Goal: Task Accomplishment & Management: Manage account settings

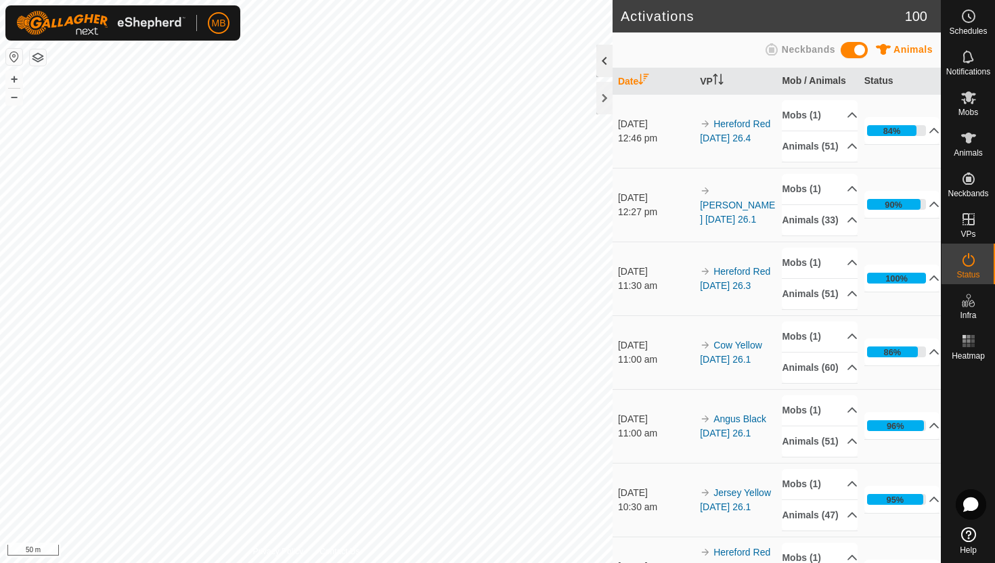
click at [604, 58] on div at bounding box center [604, 61] width 16 height 32
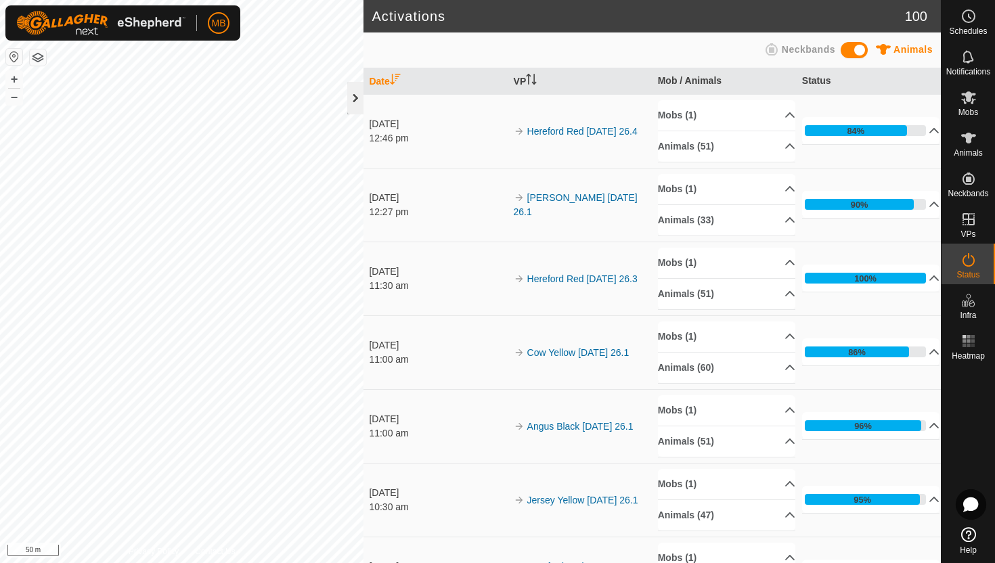
click at [353, 96] on div at bounding box center [355, 98] width 16 height 32
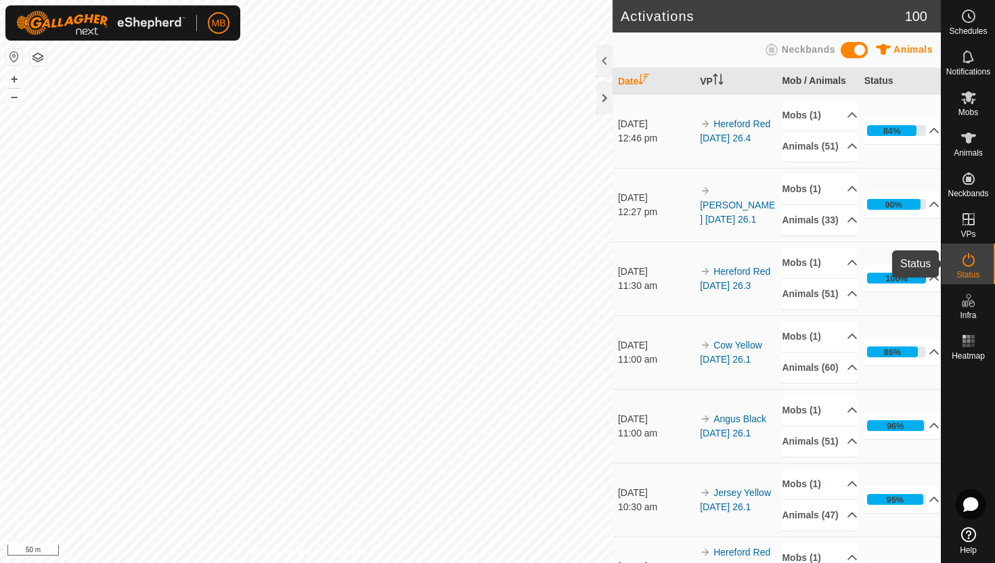
click at [971, 264] on icon at bounding box center [969, 260] width 16 height 16
click at [603, 56] on div at bounding box center [604, 61] width 16 height 32
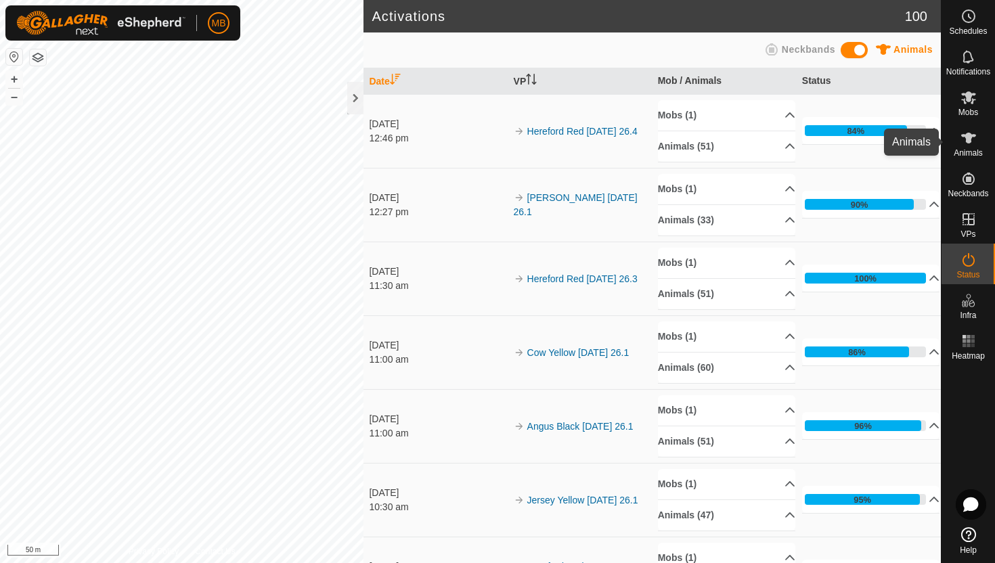
click at [968, 138] on icon at bounding box center [968, 138] width 15 height 11
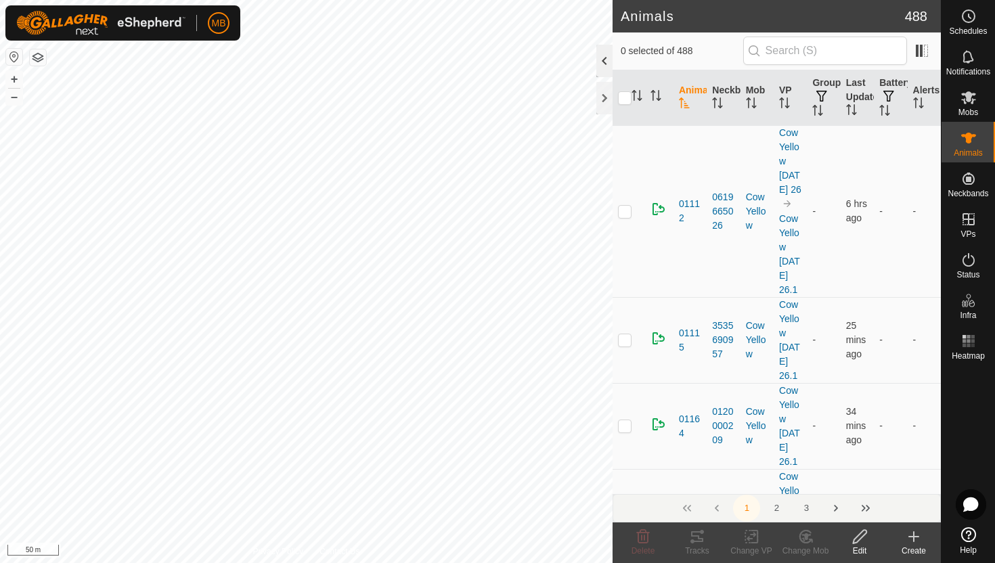
click at [600, 60] on div at bounding box center [604, 61] width 16 height 32
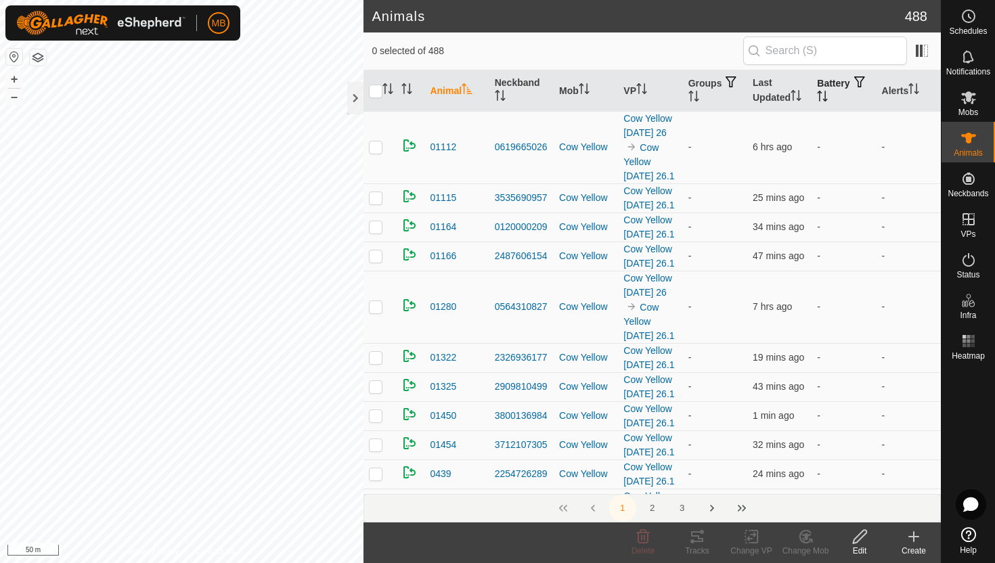
click at [828, 91] on icon "Activate to sort" at bounding box center [822, 96] width 11 height 11
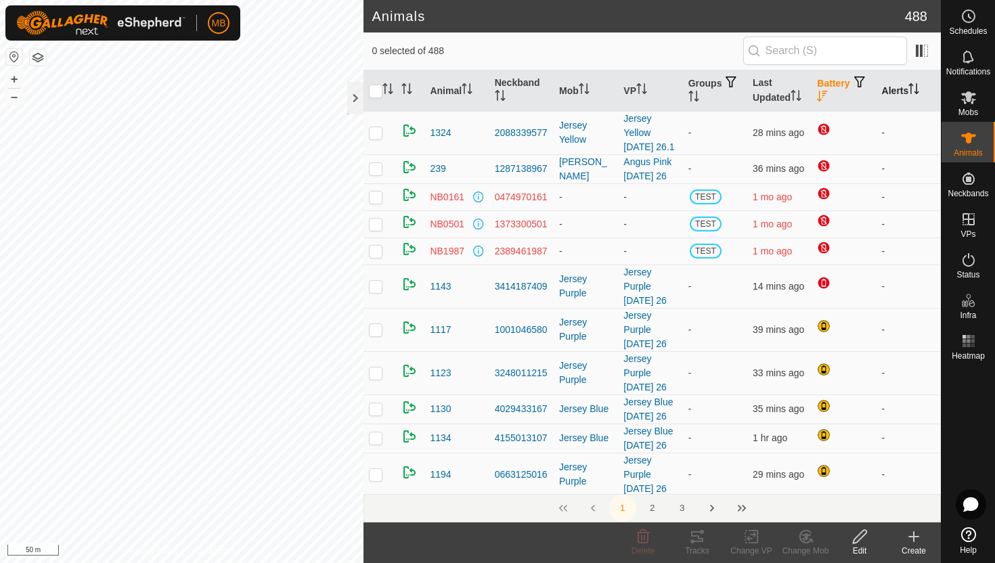
click at [918, 90] on icon "Activate to sort" at bounding box center [913, 88] width 11 height 11
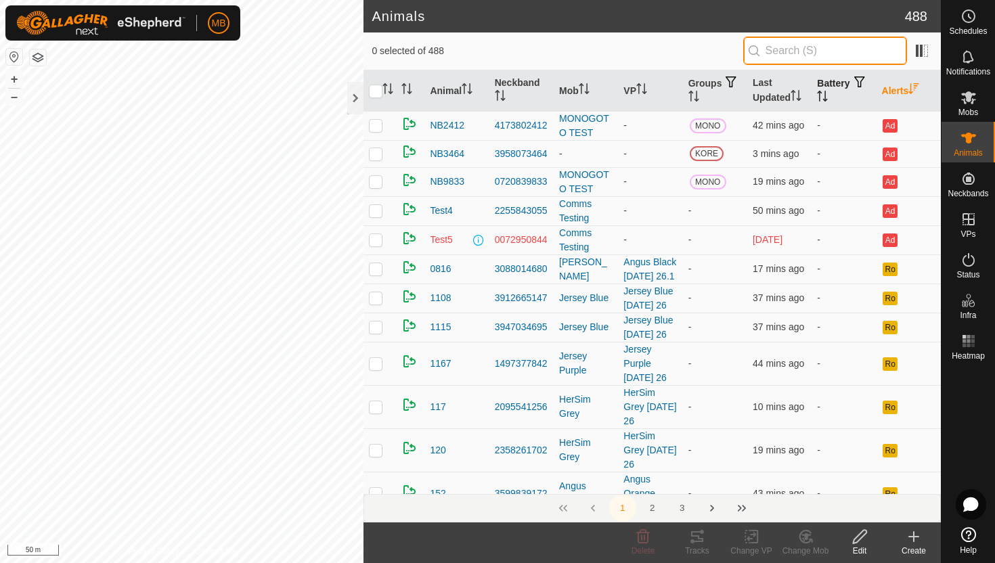
click at [791, 55] on input "text" at bounding box center [825, 51] width 164 height 28
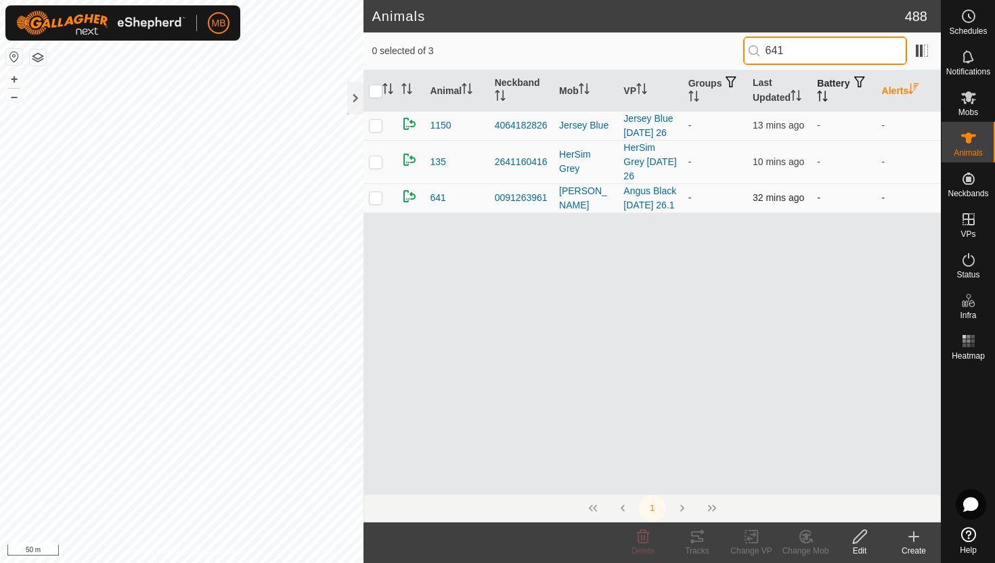
type input "641"
click at [376, 203] on p-checkbox at bounding box center [376, 197] width 14 height 11
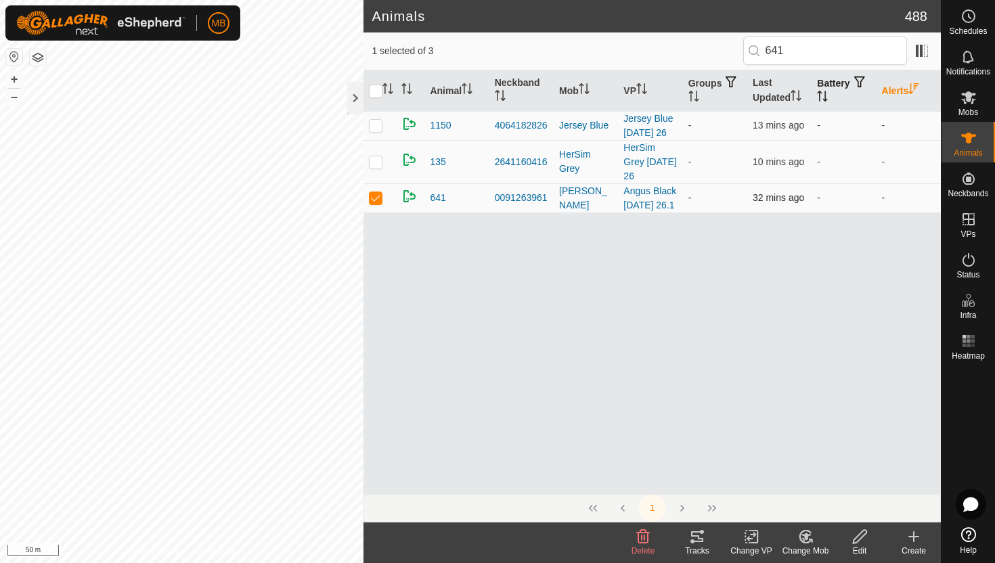
click at [376, 200] on p-checkbox at bounding box center [376, 197] width 14 height 11
checkbox input "false"
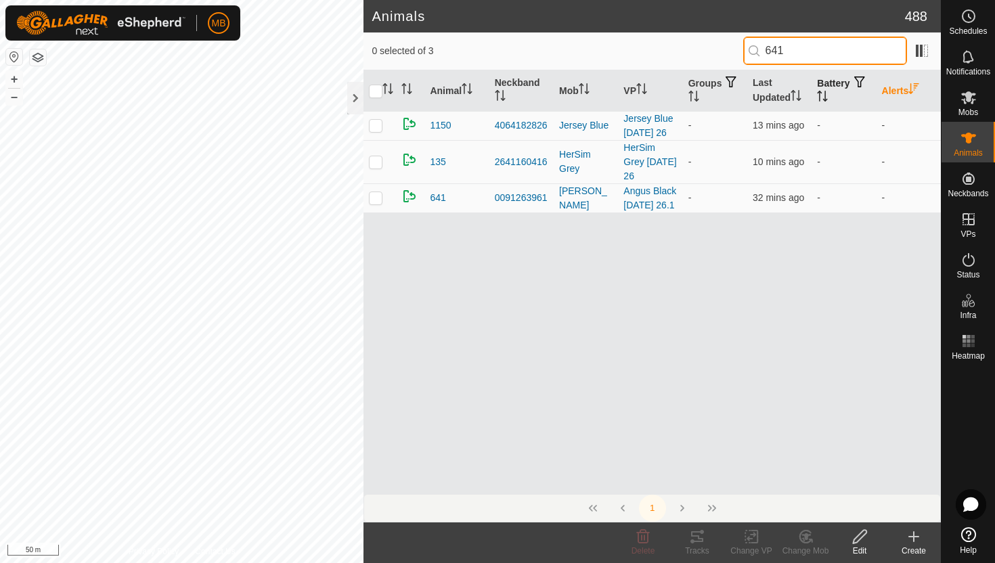
click at [841, 51] on input "641" at bounding box center [825, 51] width 164 height 28
type input "6"
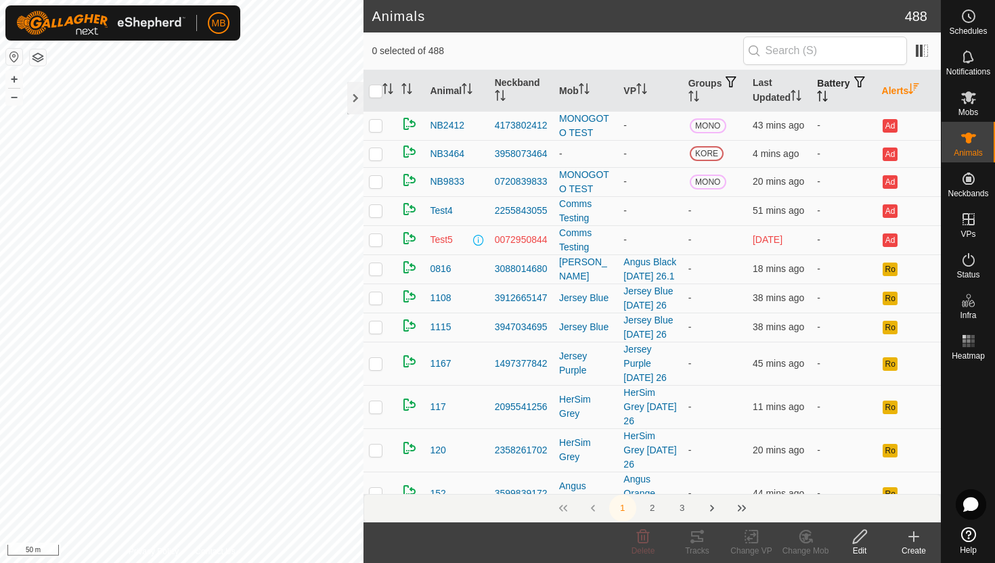
click at [828, 95] on icon "Activate to sort" at bounding box center [822, 96] width 11 height 11
